Goal: Task Accomplishment & Management: Manage account settings

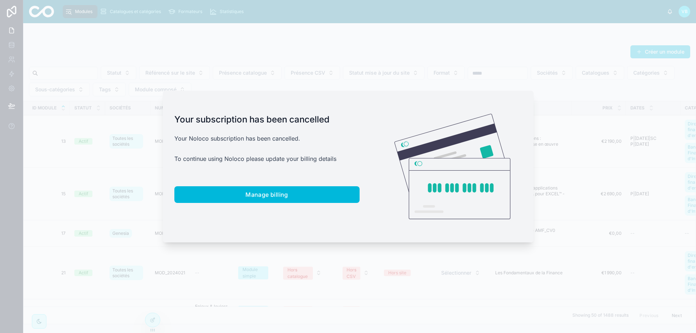
click at [293, 46] on div at bounding box center [348, 166] width 696 height 333
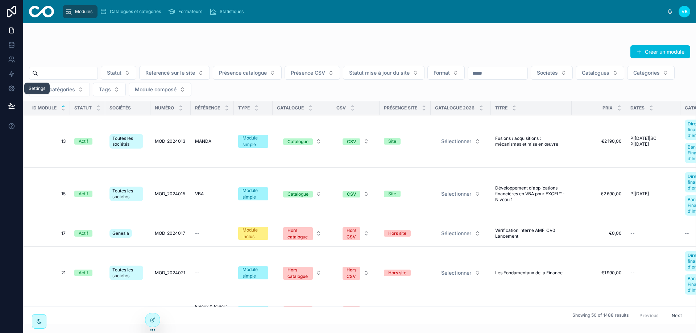
click at [16, 87] on div "Settings Modules Catalogues et catégories Formateurs Statistiques VB Valentin B…" at bounding box center [348, 166] width 696 height 333
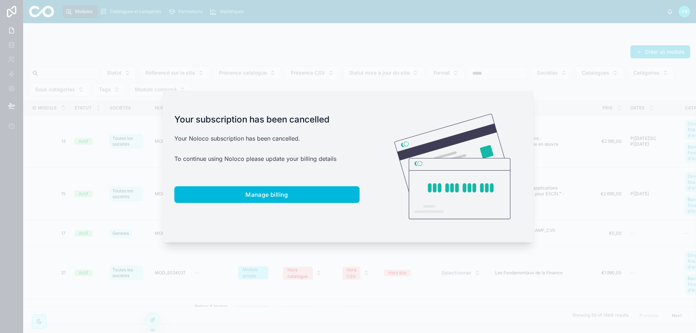
click at [16, 87] on div at bounding box center [348, 166] width 696 height 333
click at [291, 199] on button "Manage billing" at bounding box center [266, 194] width 185 height 17
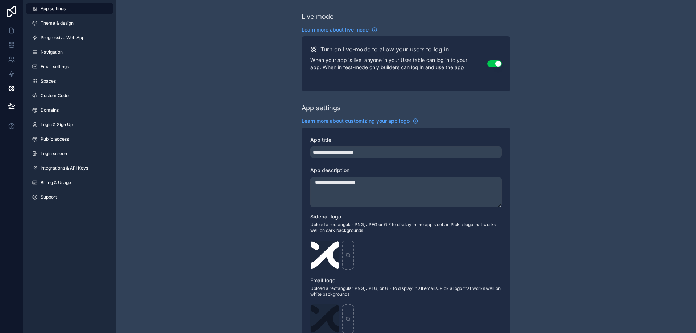
click at [53, 187] on link "Billing & Usage" at bounding box center [69, 183] width 87 height 12
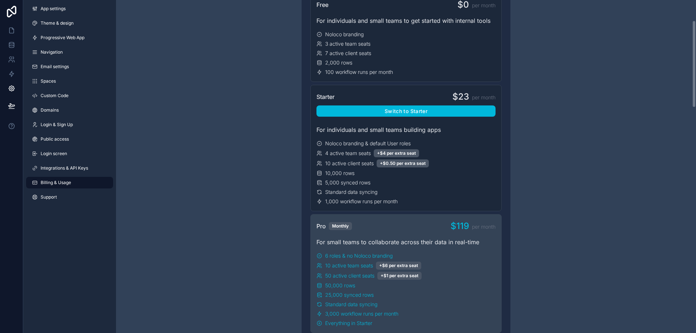
scroll to position [36, 0]
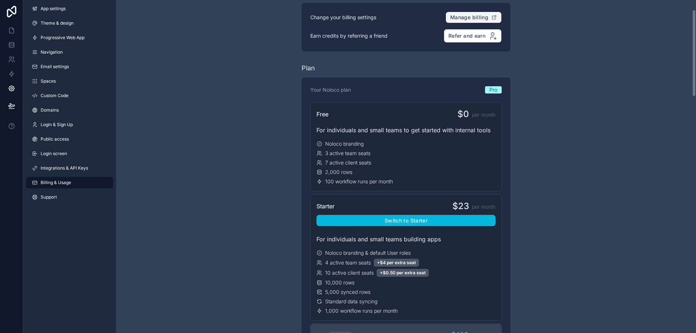
click at [481, 20] on span "Manage billing" at bounding box center [469, 17] width 38 height 7
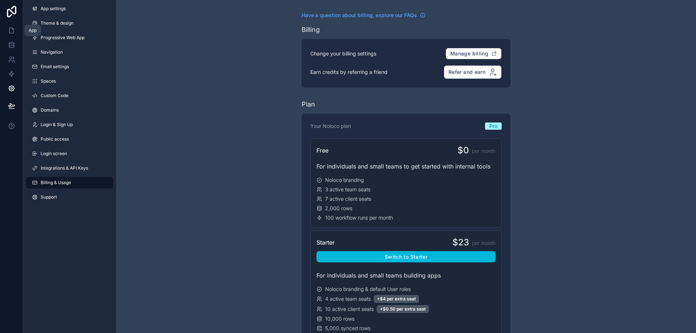
click at [9, 28] on icon at bounding box center [11, 30] width 7 height 7
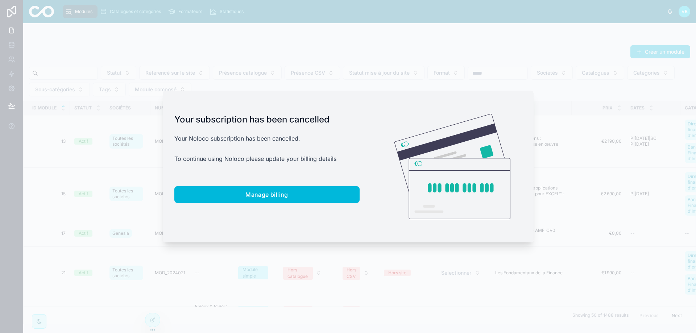
click at [212, 77] on div at bounding box center [348, 166] width 696 height 333
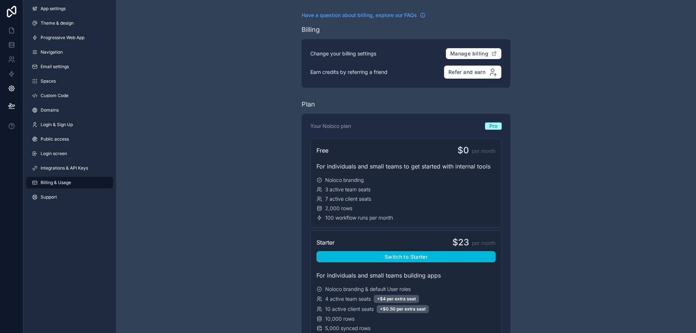
click at [60, 195] on link "Support" at bounding box center [69, 197] width 87 height 12
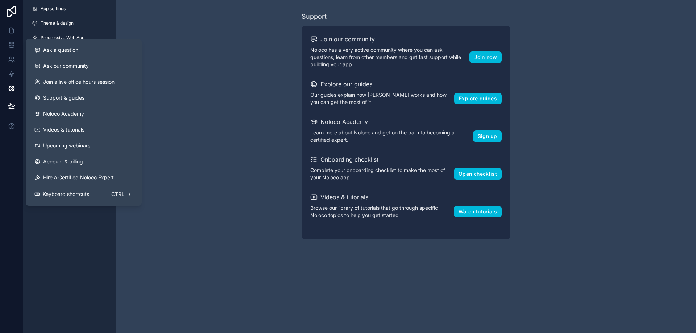
click at [9, 124] on icon at bounding box center [11, 125] width 5 height 5
click at [63, 50] on span "Ask a question" at bounding box center [60, 49] width 35 height 7
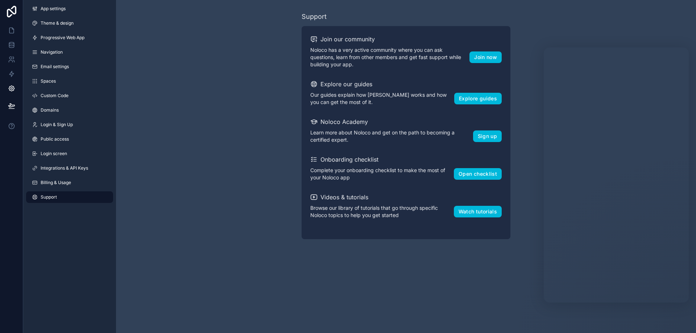
click at [52, 184] on span "Billing & Usage" at bounding box center [56, 183] width 30 height 6
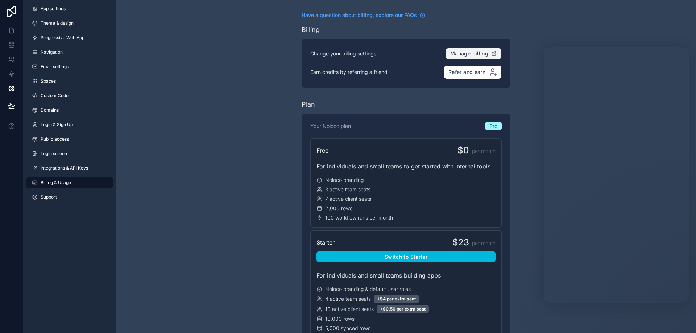
click at [473, 55] on span "Manage billing" at bounding box center [469, 53] width 38 height 7
click at [474, 52] on span "Manage billing" at bounding box center [469, 53] width 38 height 7
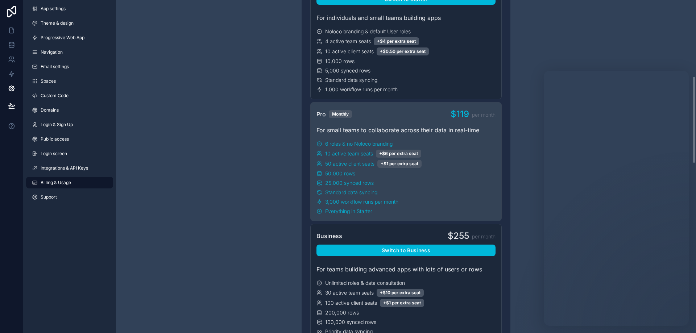
scroll to position [290, 0]
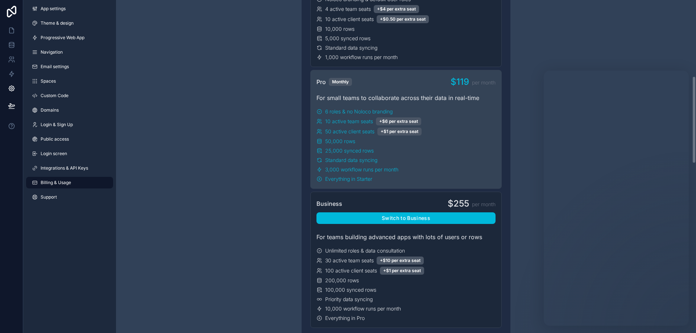
click at [377, 139] on div "50,000 rows" at bounding box center [406, 141] width 179 height 7
click at [405, 138] on div "50,000 rows" at bounding box center [406, 141] width 179 height 7
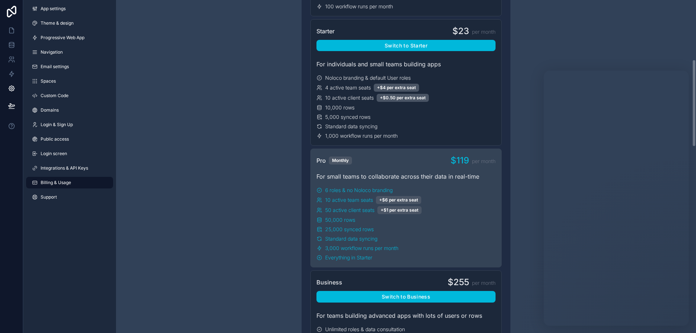
scroll to position [207, 0]
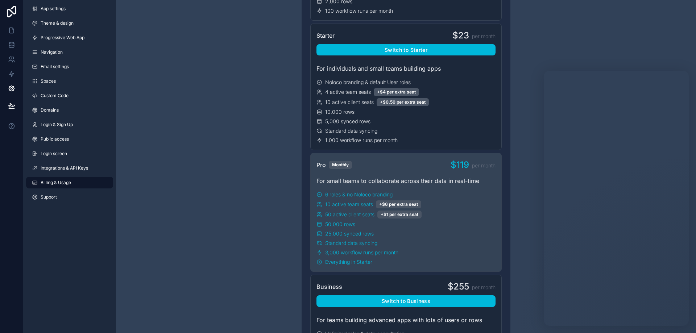
click at [446, 78] on div "Starter $23 per month Switch to Starter For individuals and small teams buildin…" at bounding box center [405, 87] width 191 height 127
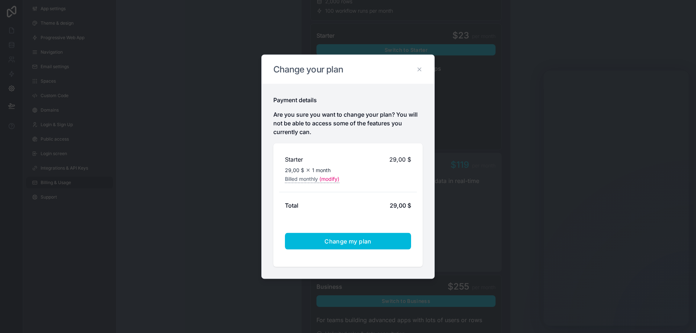
click at [419, 70] on icon at bounding box center [419, 69] width 3 height 3
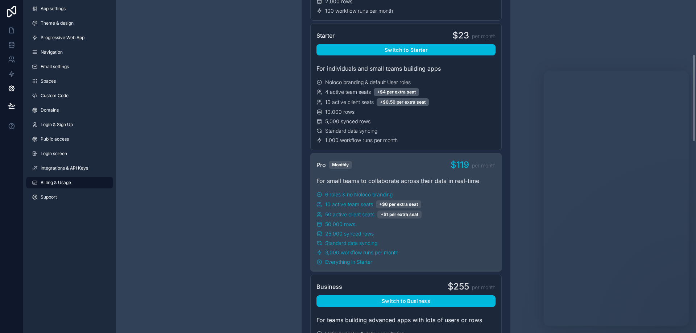
click at [449, 198] on div "6 roles & no Noloco branding 10 active team seats +$6 per extra seat 50 active …" at bounding box center [406, 228] width 179 height 75
click at [449, 99] on div "10 active client seats +$0.50 per extra seat" at bounding box center [406, 102] width 179 height 8
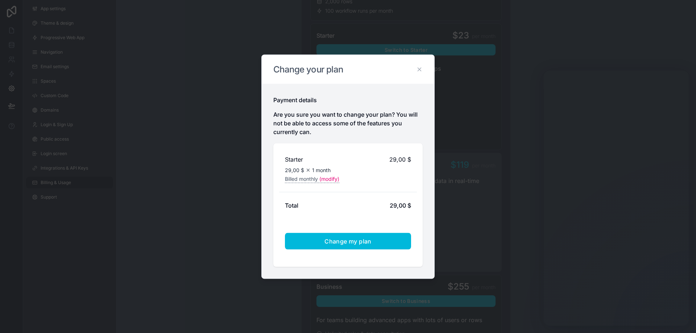
click at [419, 70] on icon at bounding box center [419, 69] width 3 height 3
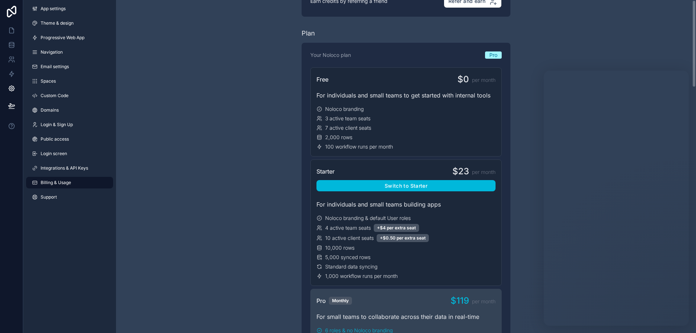
scroll to position [0, 0]
